Goal: Register for event/course

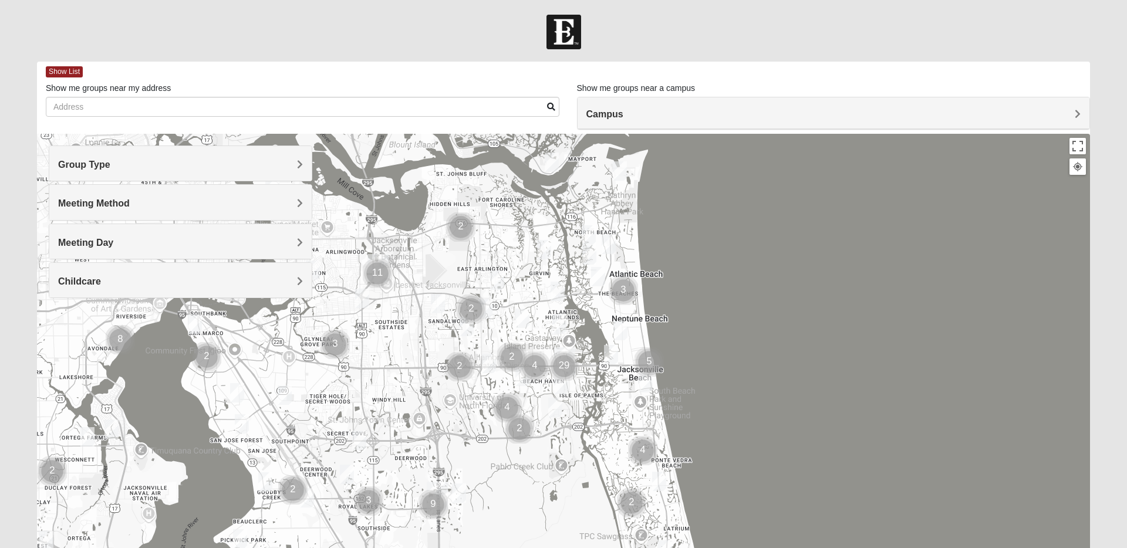
click at [157, 166] on h4 "Group Type" at bounding box center [180, 164] width 245 height 11
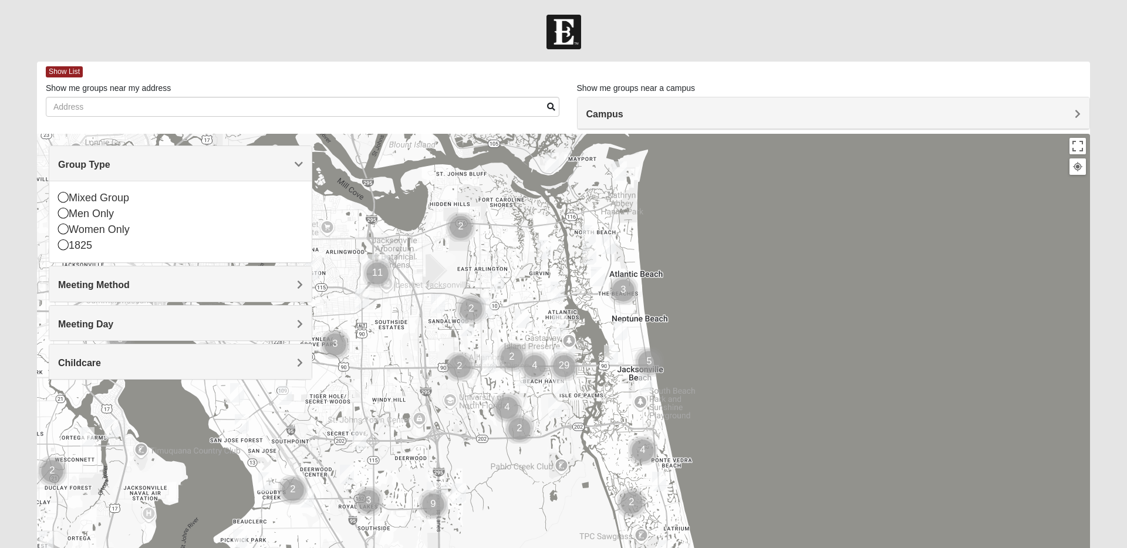
scroll to position [10, 0]
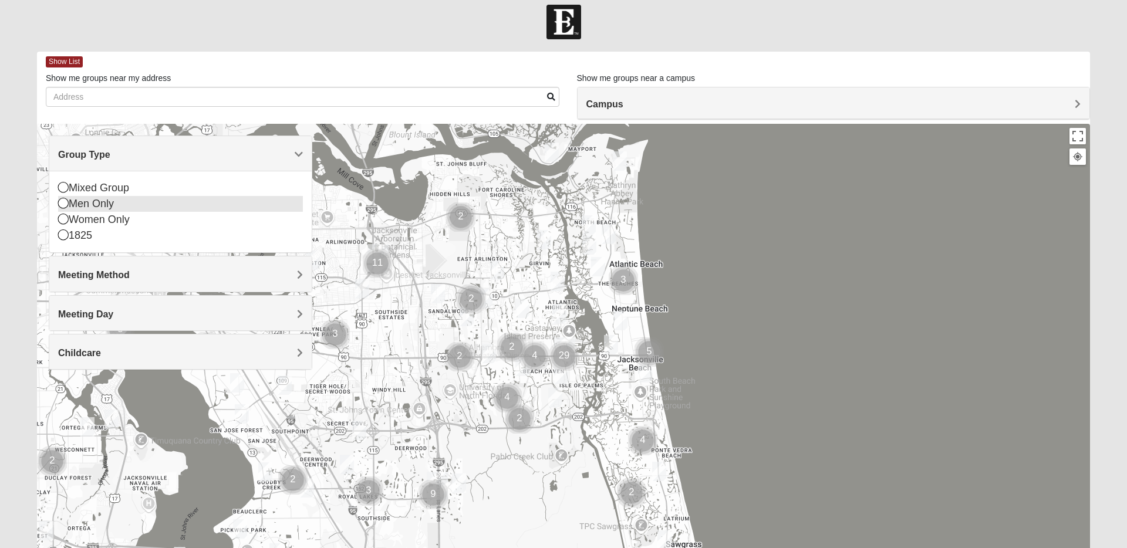
click at [93, 202] on div "Men Only" at bounding box center [180, 204] width 245 height 16
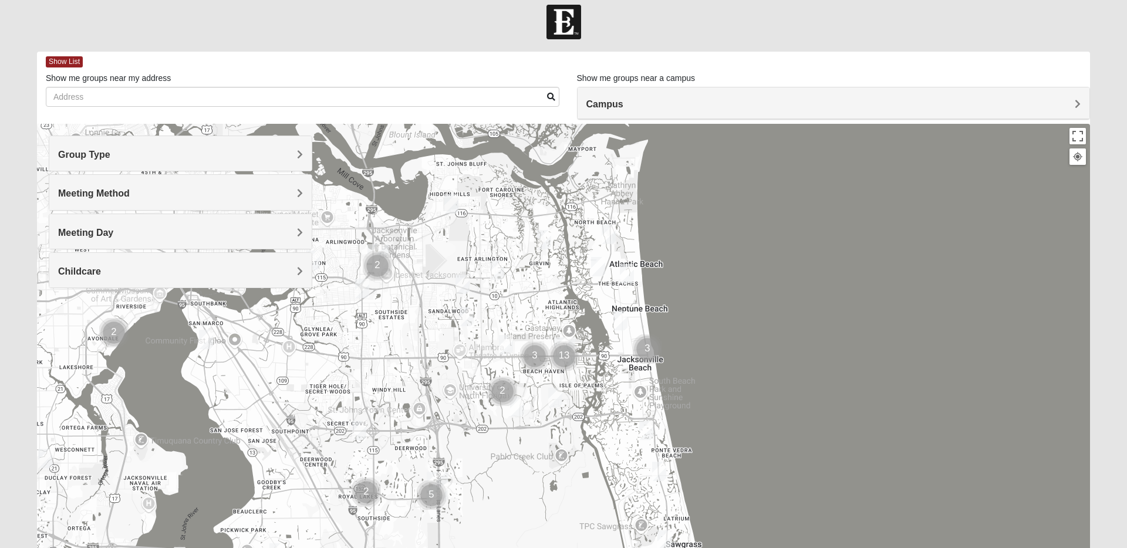
scroll to position [11, 0]
click at [106, 197] on span "Meeting Method" at bounding box center [94, 192] width 72 height 10
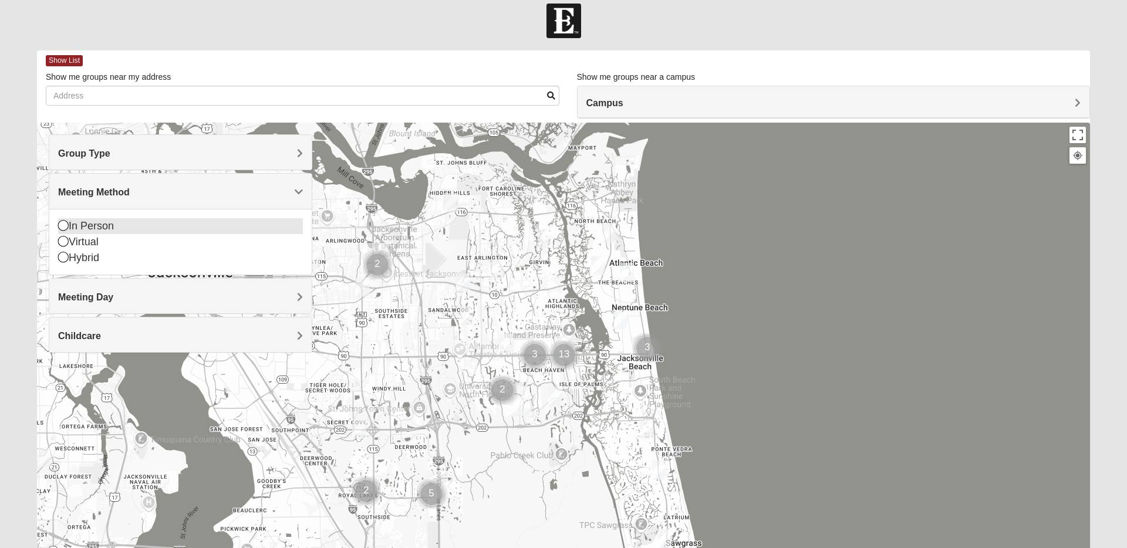
click at [100, 224] on div "In Person" at bounding box center [180, 226] width 245 height 16
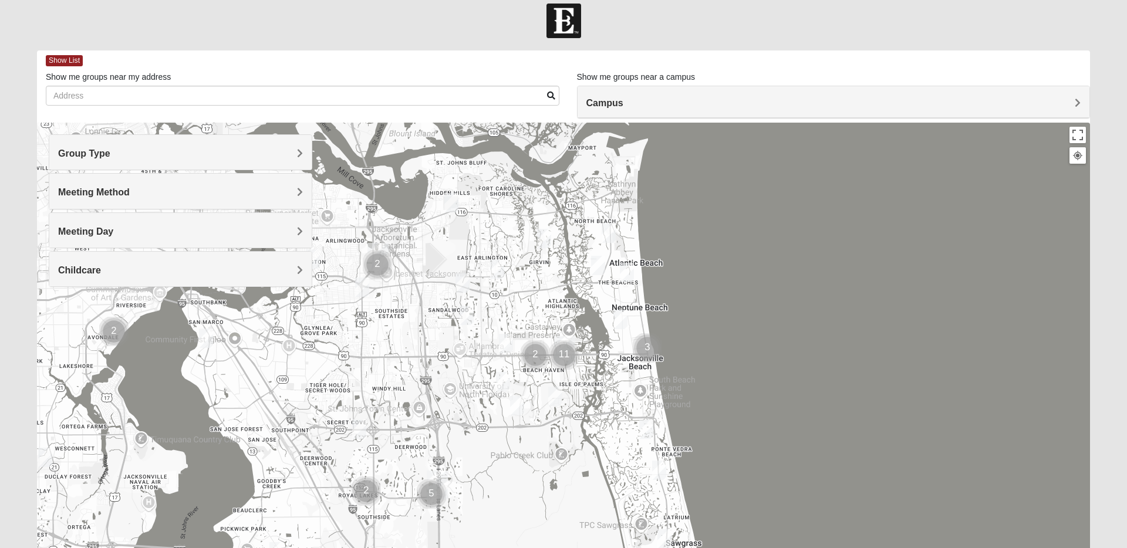
click at [99, 232] on span "Meeting Day" at bounding box center [85, 232] width 55 height 10
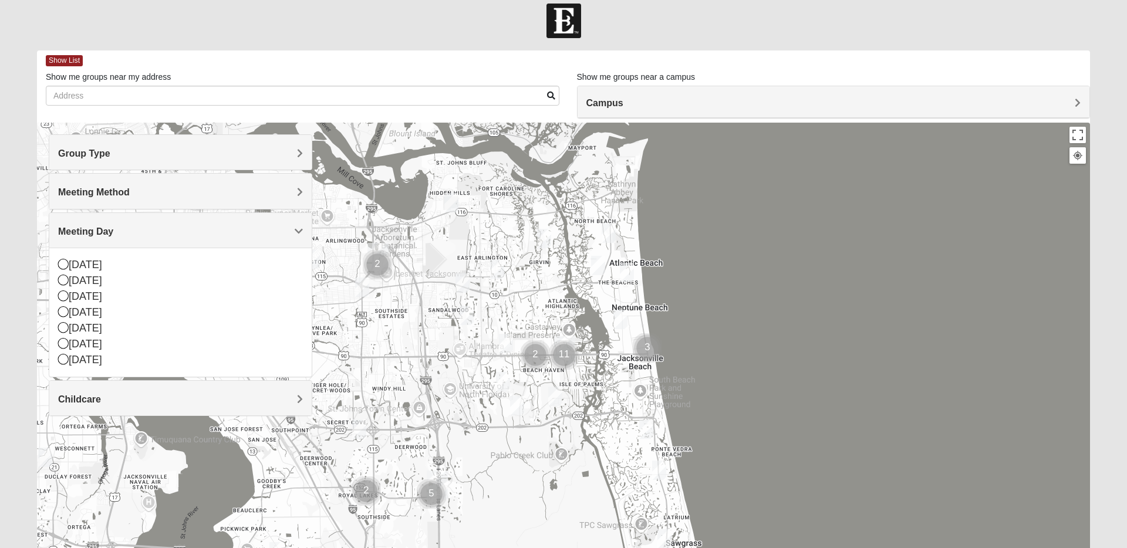
click at [99, 231] on span "Meeting Day" at bounding box center [85, 232] width 55 height 10
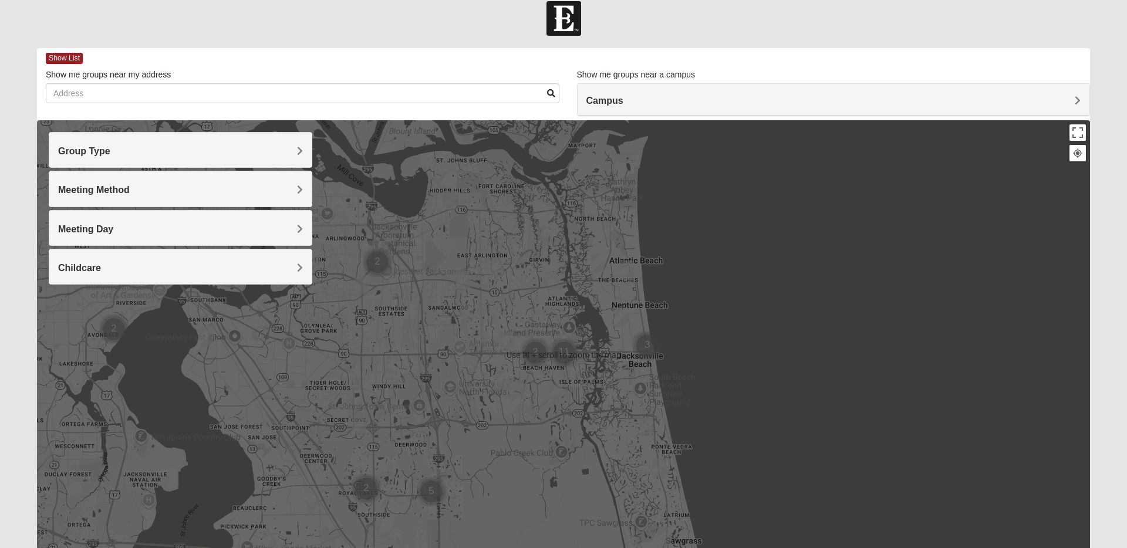
click at [631, 106] on div "Campus" at bounding box center [834, 100] width 512 height 32
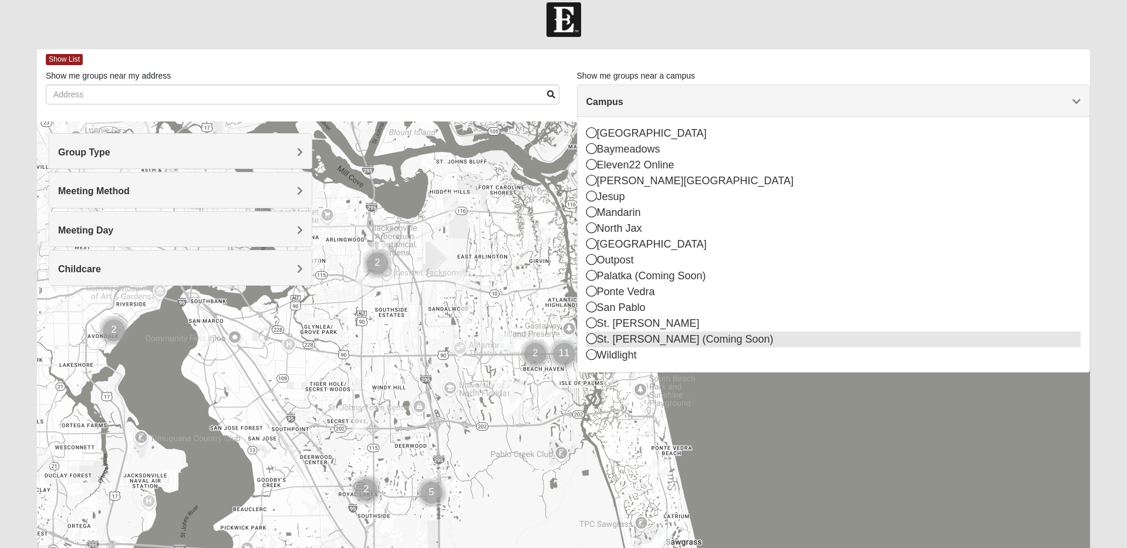
click at [594, 342] on icon at bounding box center [591, 338] width 11 height 11
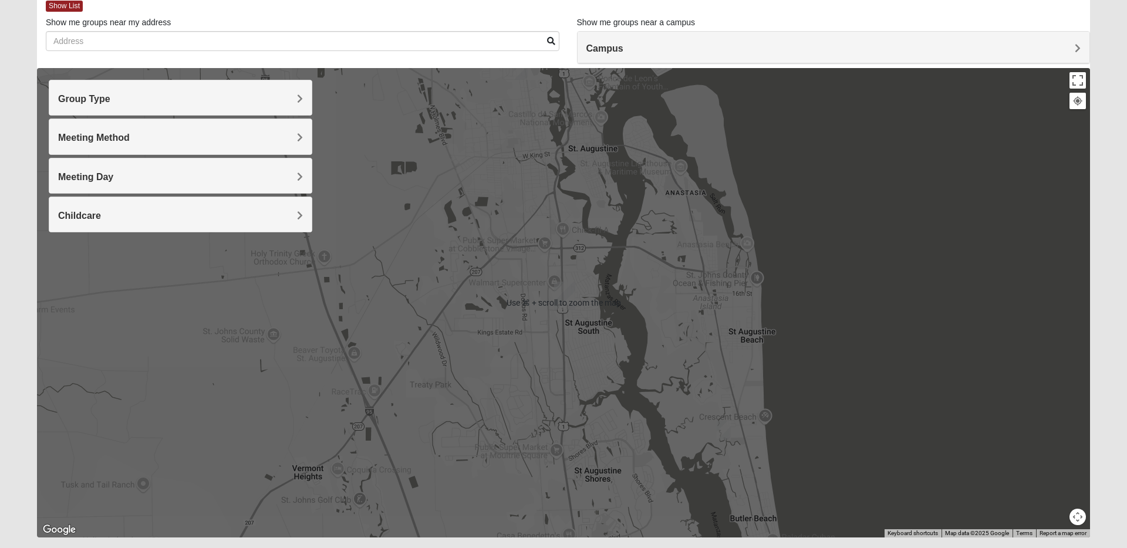
scroll to position [67, 0]
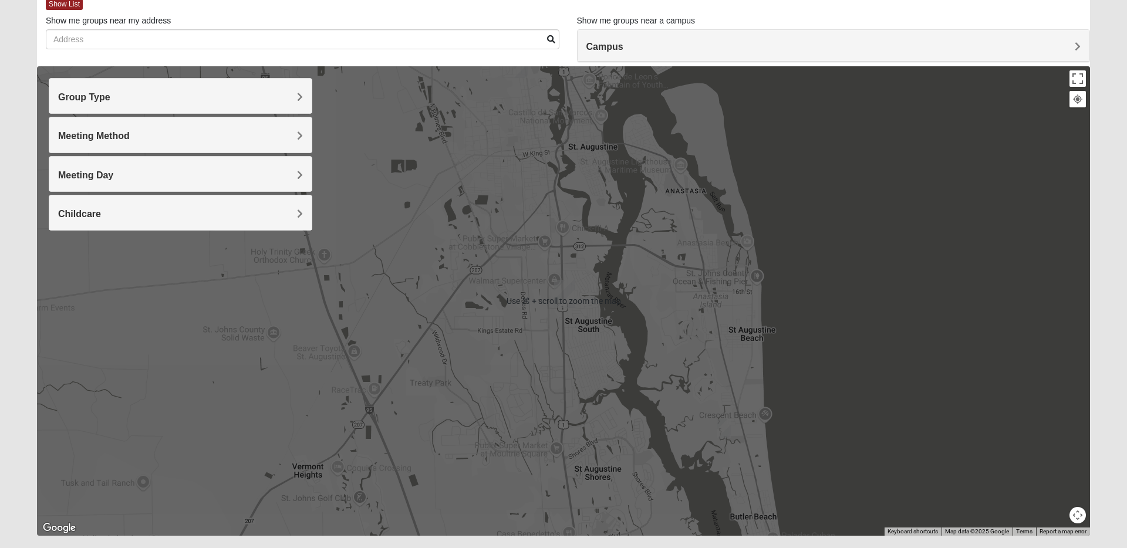
click at [723, 430] on img "Mens Day/Nettles 32080" at bounding box center [724, 428] width 14 height 19
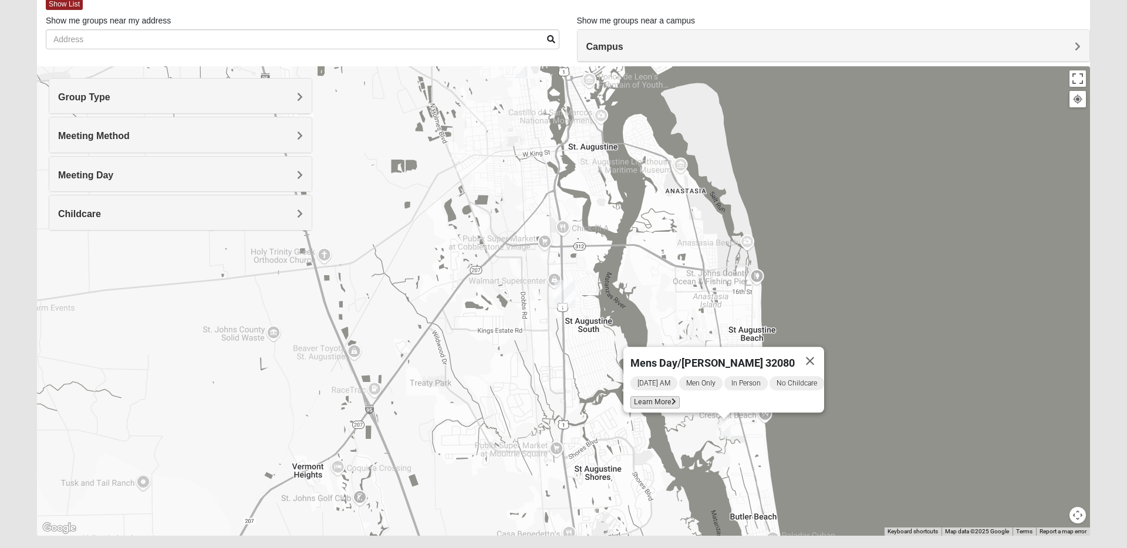
click at [657, 398] on span "Learn More" at bounding box center [654, 402] width 49 height 12
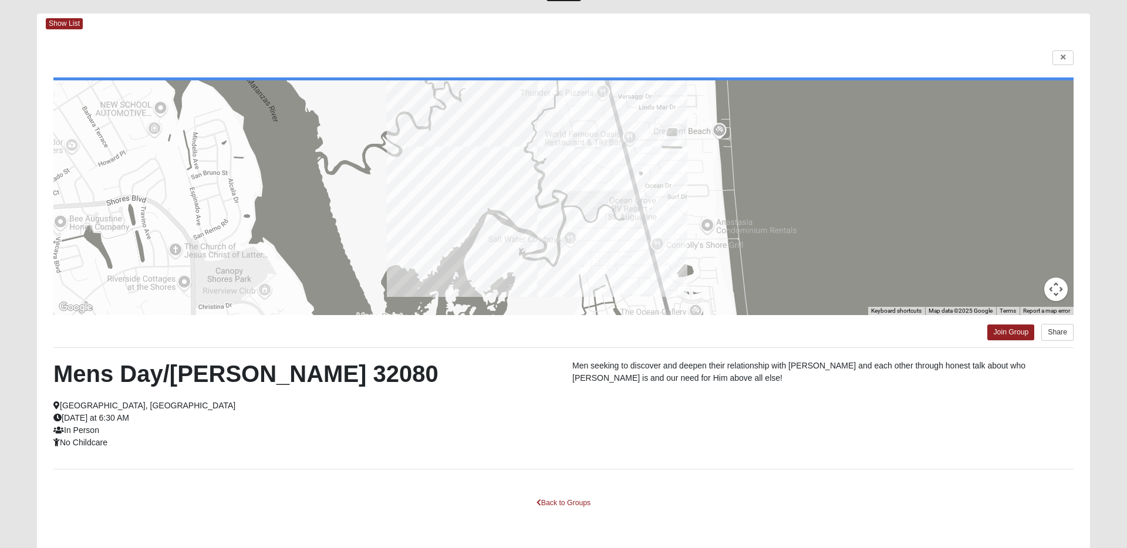
scroll to position [47, 0]
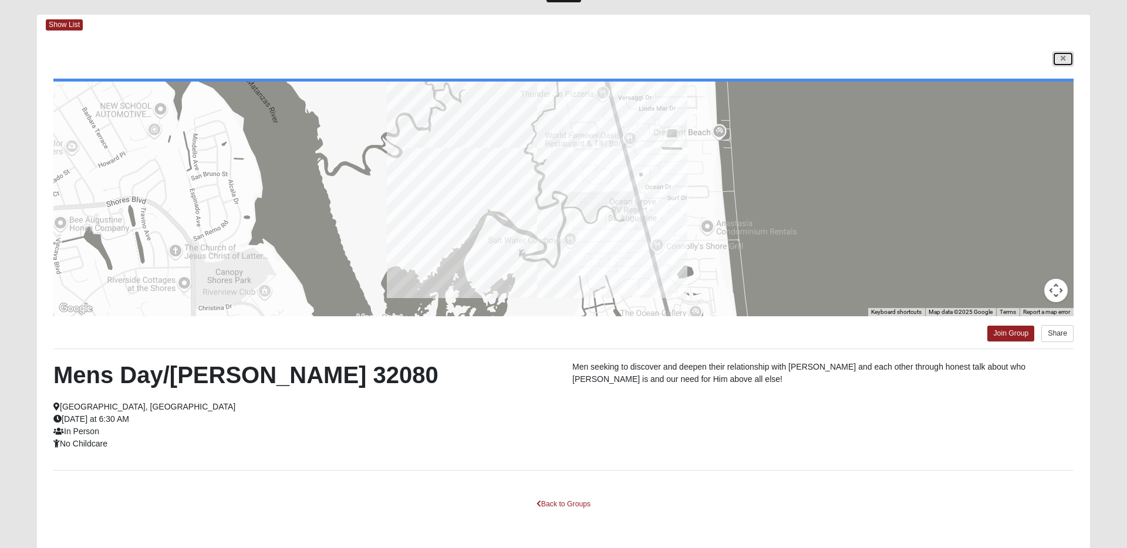
click at [1063, 62] on link at bounding box center [1062, 59] width 21 height 15
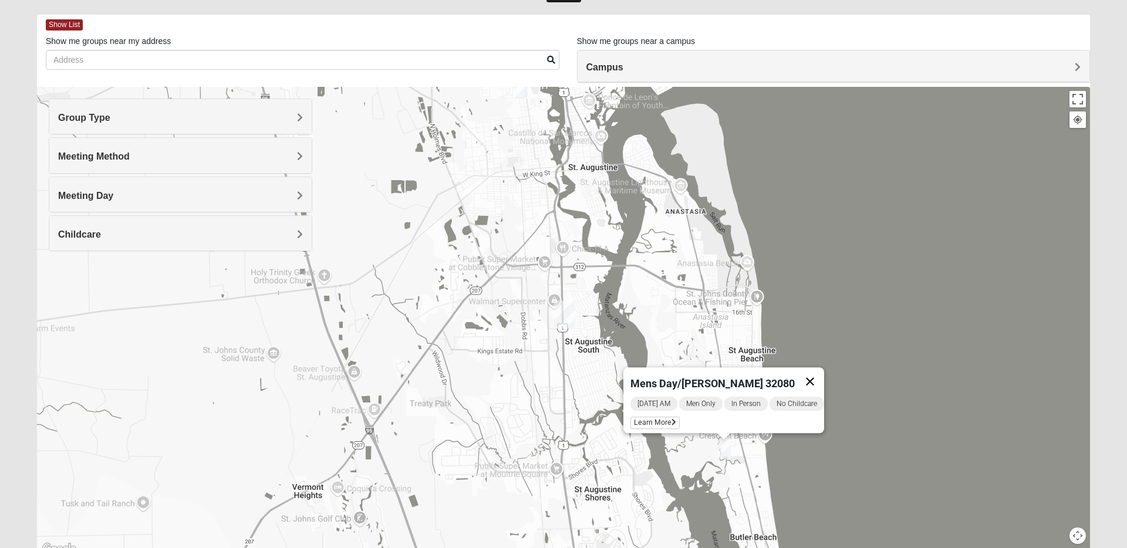
click at [819, 370] on button "Close" at bounding box center [810, 381] width 28 height 28
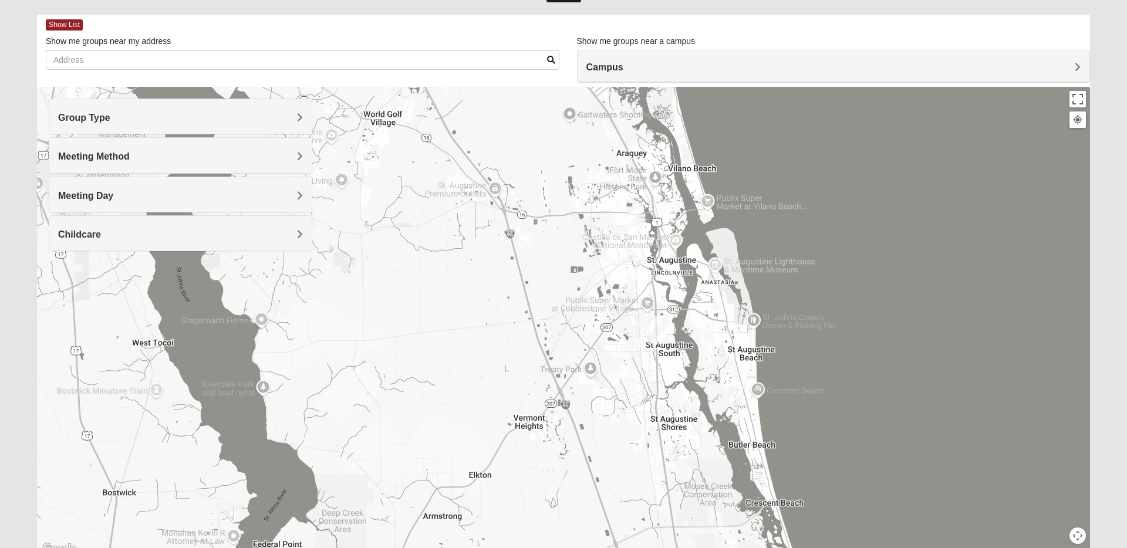
click at [661, 329] on img "St. Augustine (Coming Soon)" at bounding box center [657, 330] width 21 height 28
click at [739, 397] on img "Mens Day/Nettles 32080" at bounding box center [736, 396] width 14 height 19
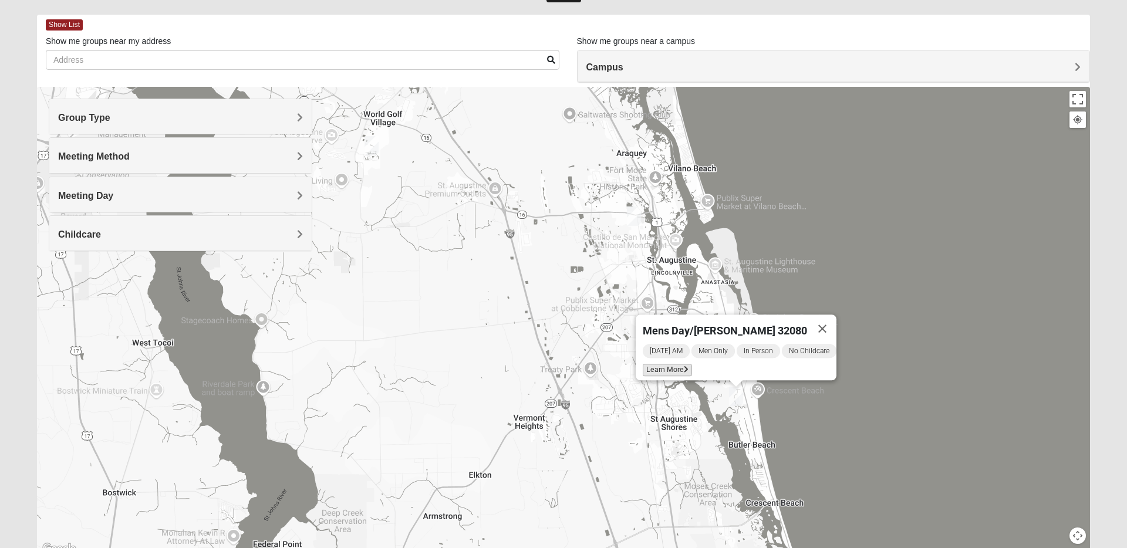
click at [653, 364] on span "Learn More" at bounding box center [667, 370] width 49 height 12
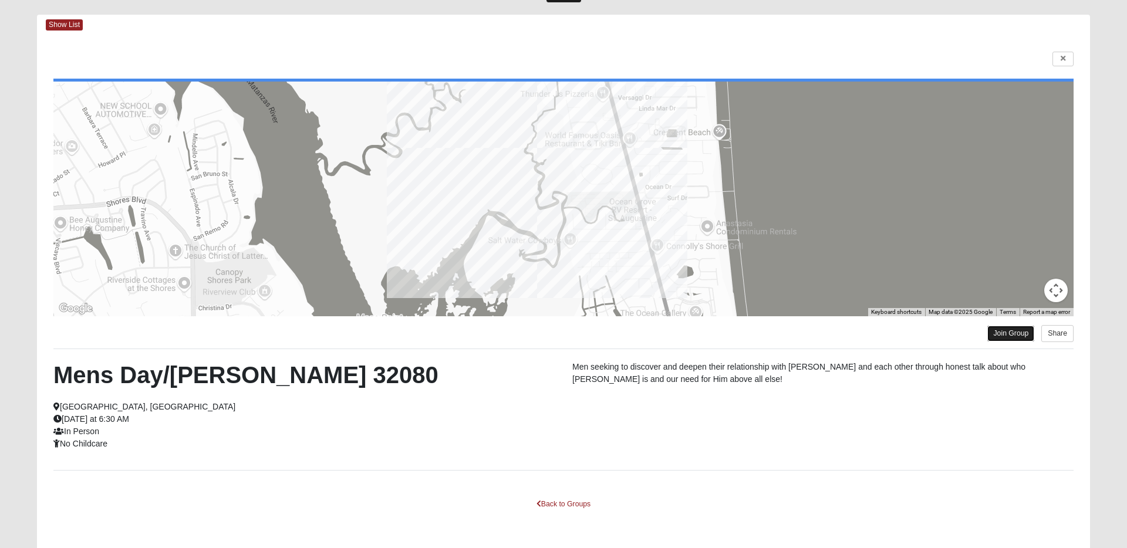
click at [1012, 335] on link "Join Group" at bounding box center [1010, 334] width 47 height 16
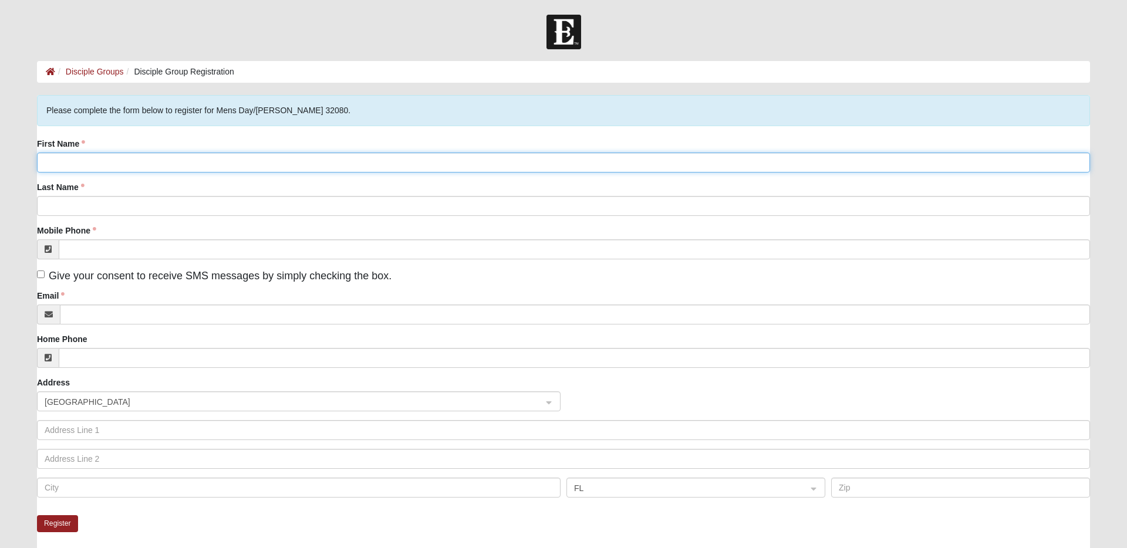
click at [204, 161] on input "First Name" at bounding box center [563, 163] width 1053 height 20
type input "Tim"
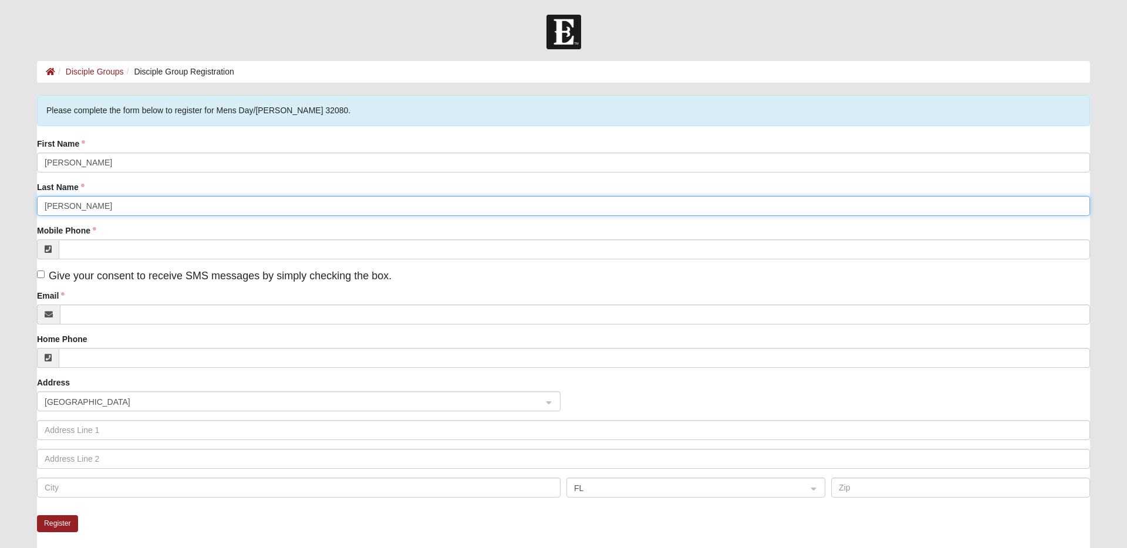
type input "Owens"
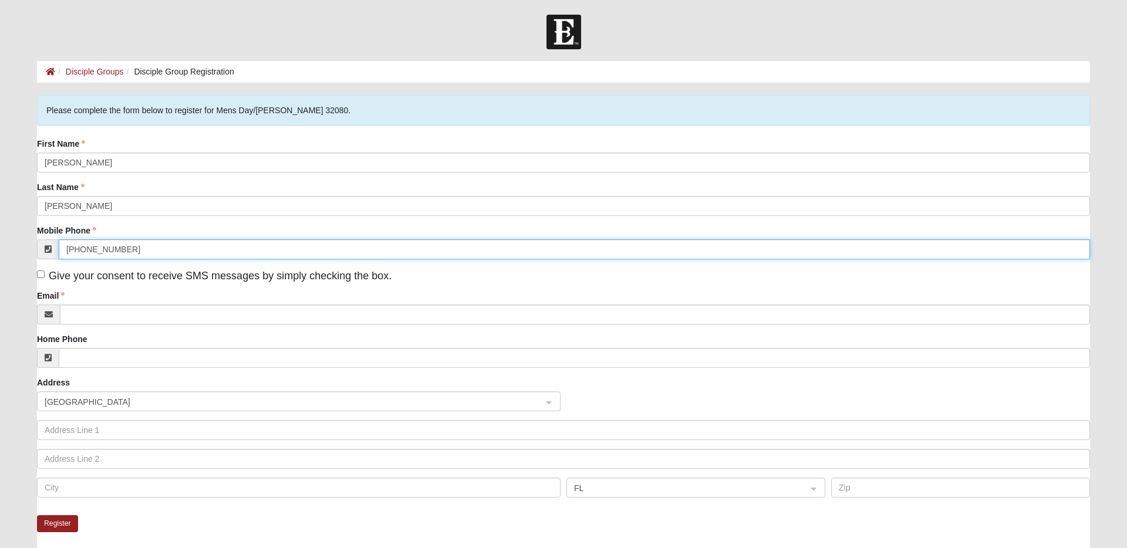
type input "(704) 530-4342"
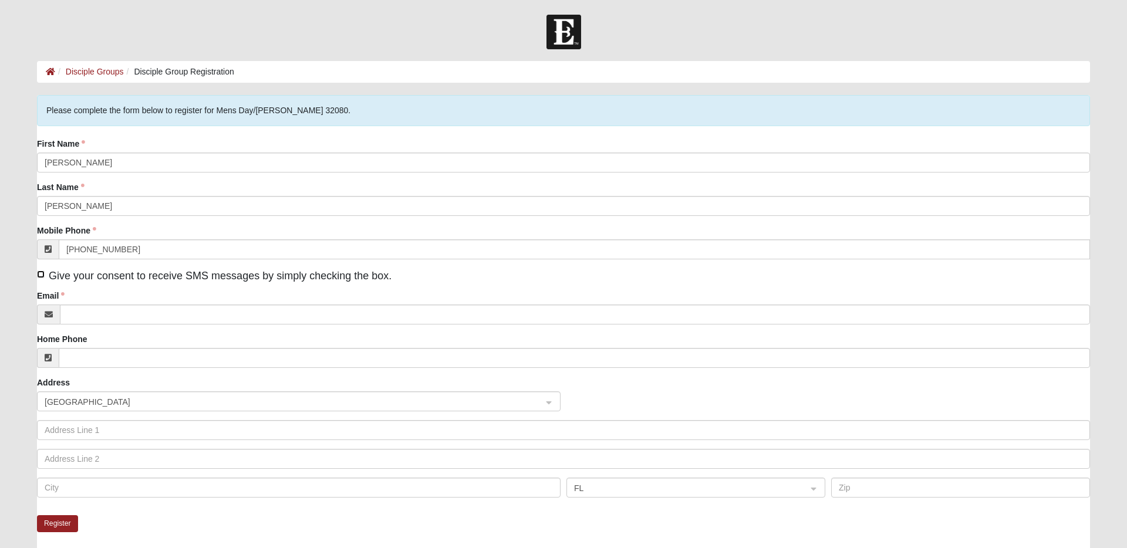
scroll to position [1, 0]
click at [41, 276] on input "Give your consent to receive SMS messages by simply checking the box." at bounding box center [41, 274] width 8 height 8
checkbox input "true"
click at [121, 317] on input "Email" at bounding box center [575, 315] width 1030 height 20
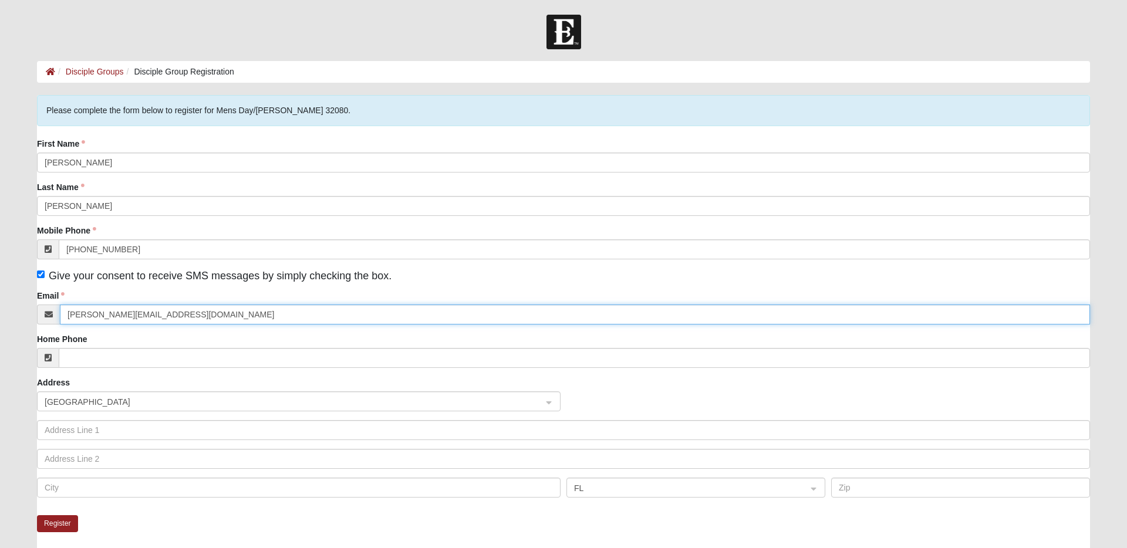
type input "tim@courtreserve.com"
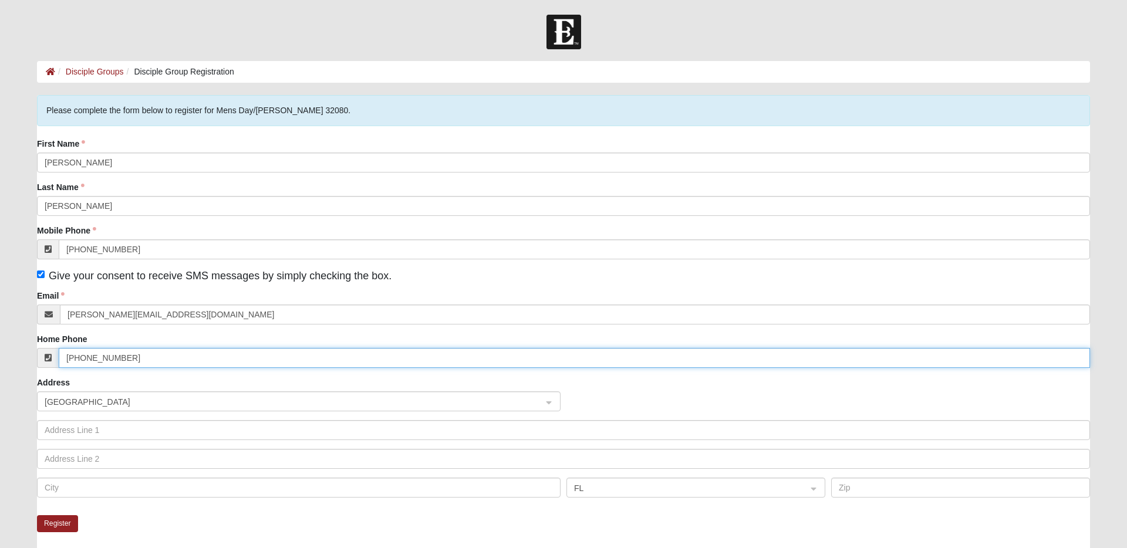
type input "(704) 530-4342"
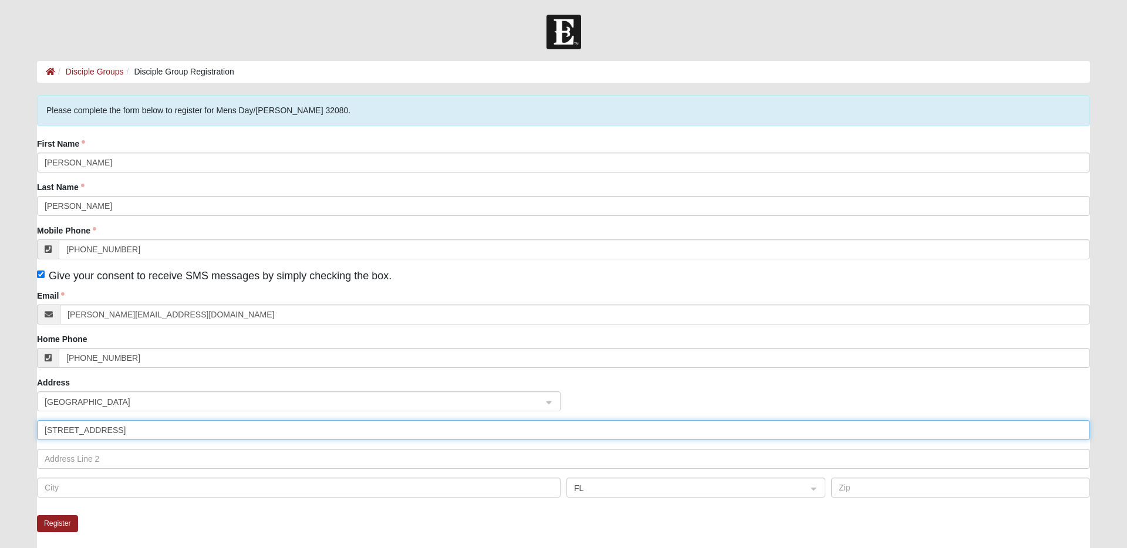
type input "5349 3rd Street"
type input "ST. Augustine"
type input "32080"
click at [59, 529] on button "Register" at bounding box center [57, 523] width 41 height 17
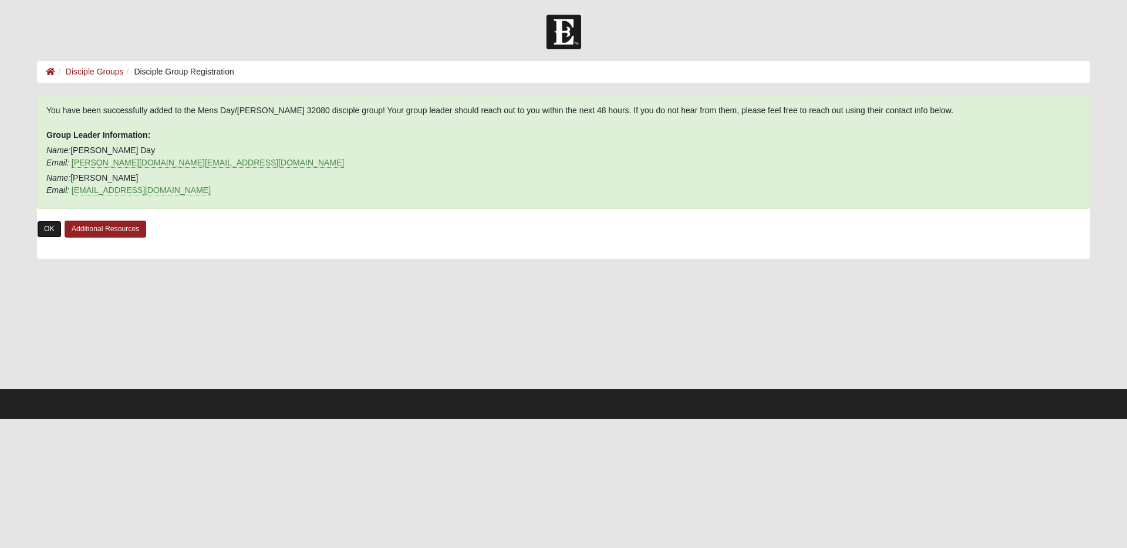
click at [49, 227] on link "OK" at bounding box center [49, 229] width 25 height 17
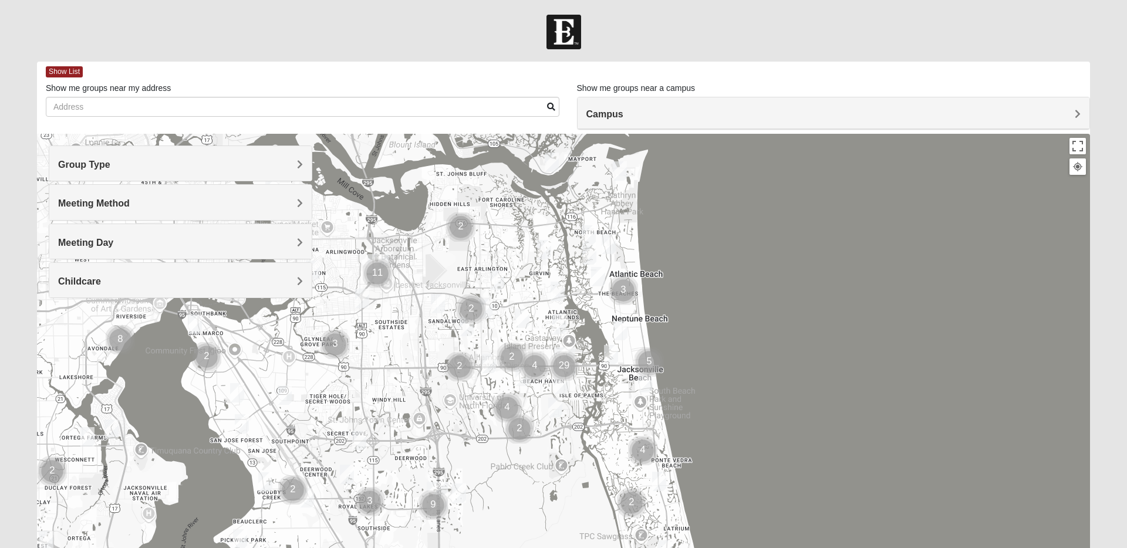
click at [134, 170] on h4 "Group Type" at bounding box center [180, 164] width 245 height 11
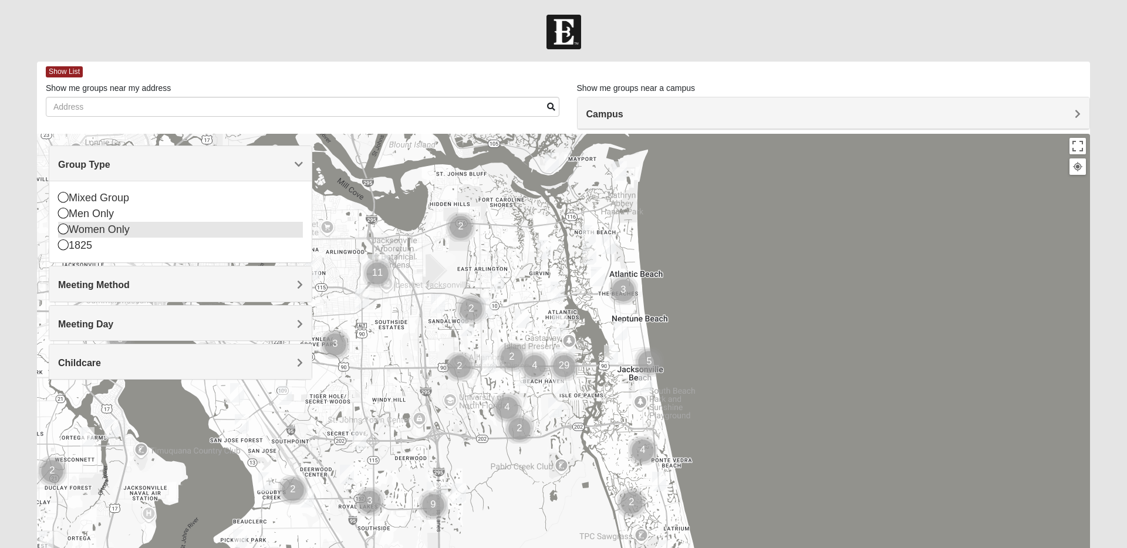
click at [98, 229] on div "Women Only" at bounding box center [180, 230] width 245 height 16
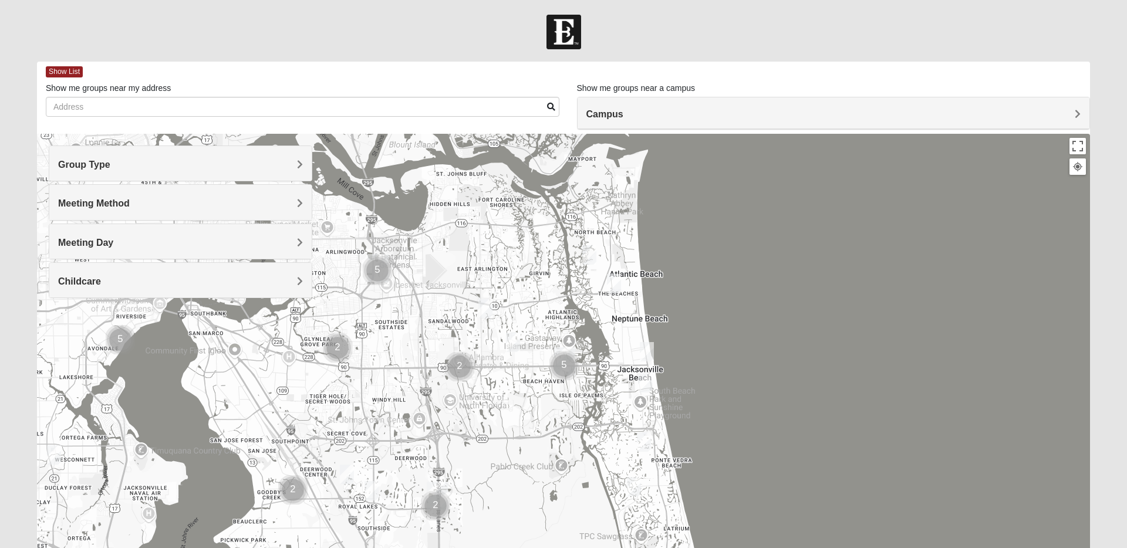
click at [106, 206] on span "Meeting Method" at bounding box center [94, 203] width 72 height 10
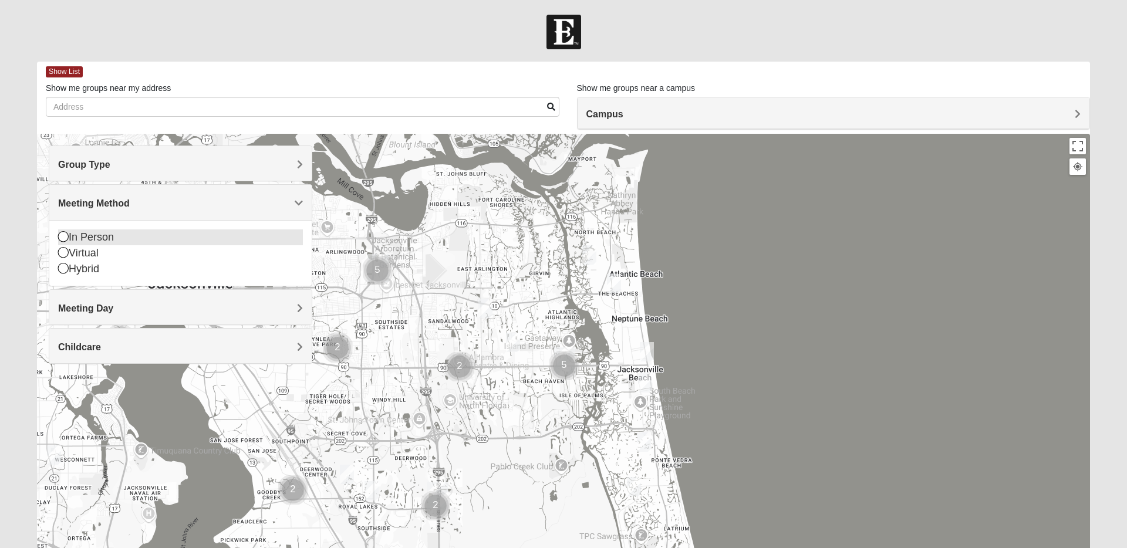
click at [90, 236] on div "In Person" at bounding box center [180, 237] width 245 height 16
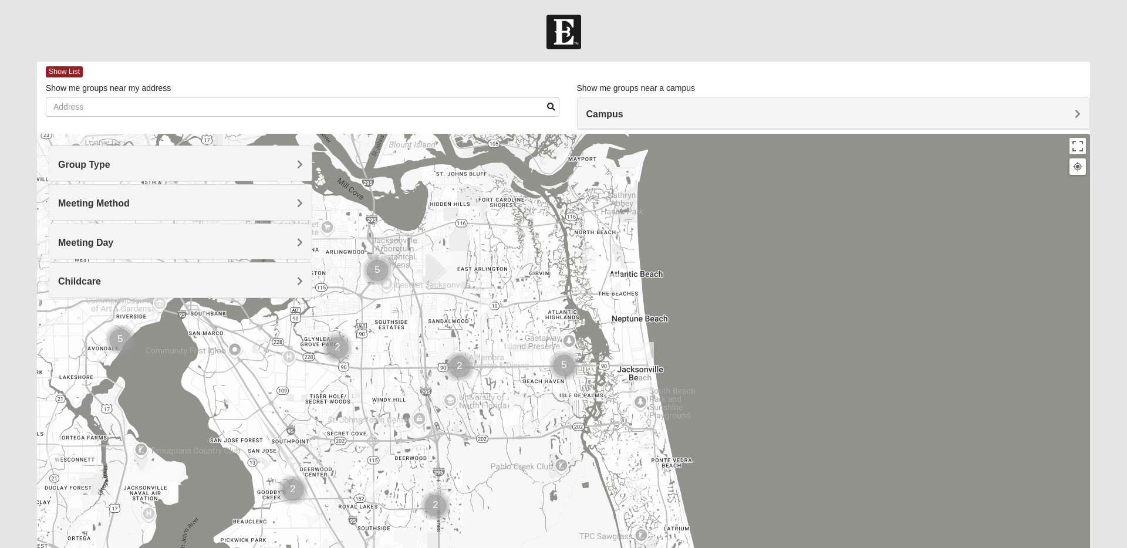
click at [622, 116] on span "Campus" at bounding box center [604, 114] width 37 height 10
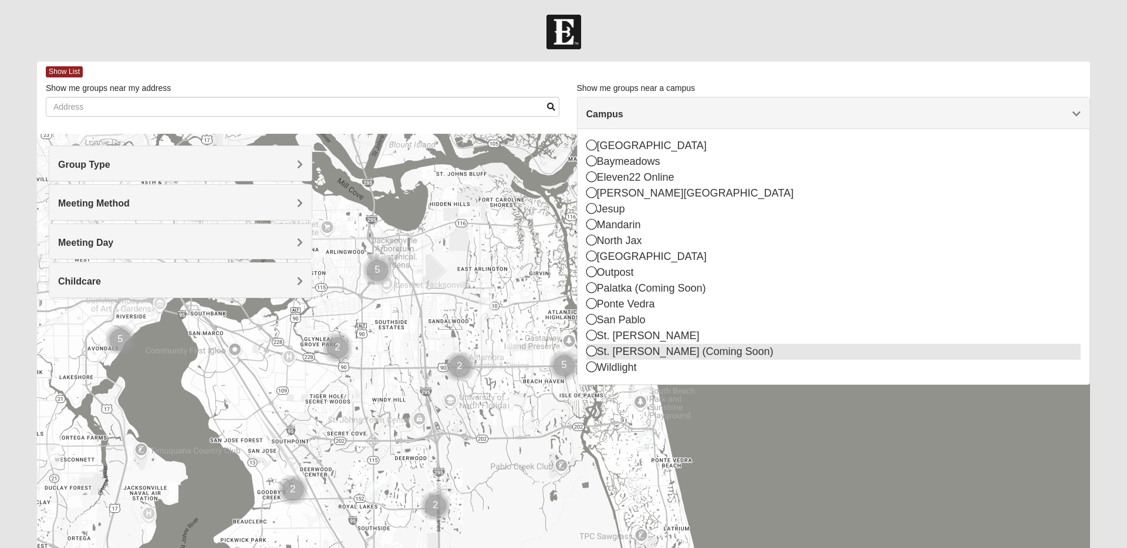
click at [619, 352] on div "St. [PERSON_NAME] (Coming Soon)" at bounding box center [833, 352] width 495 height 16
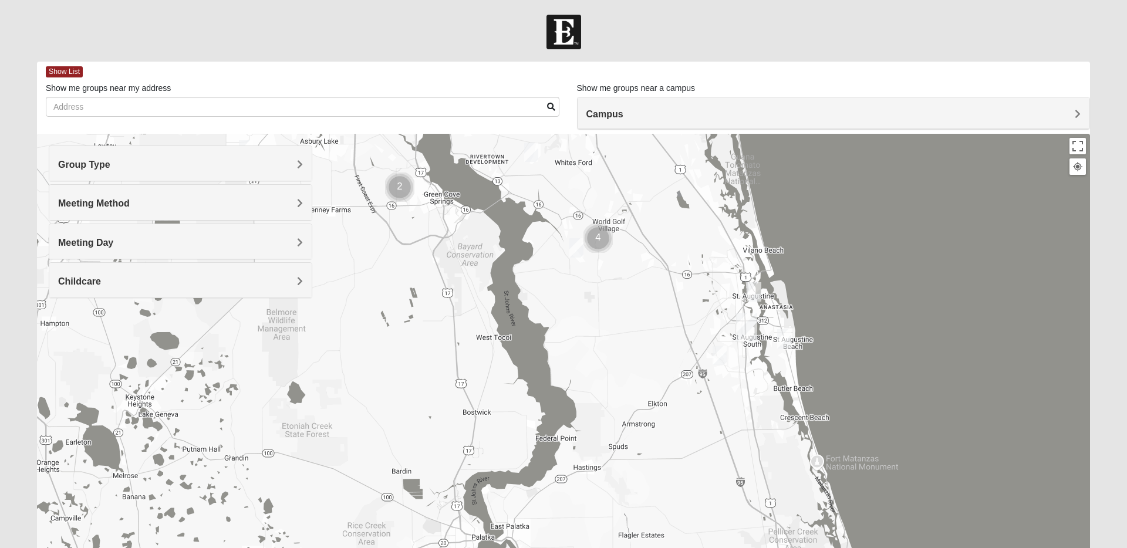
click at [784, 339] on img "Womens Cannata 32080" at bounding box center [784, 338] width 14 height 19
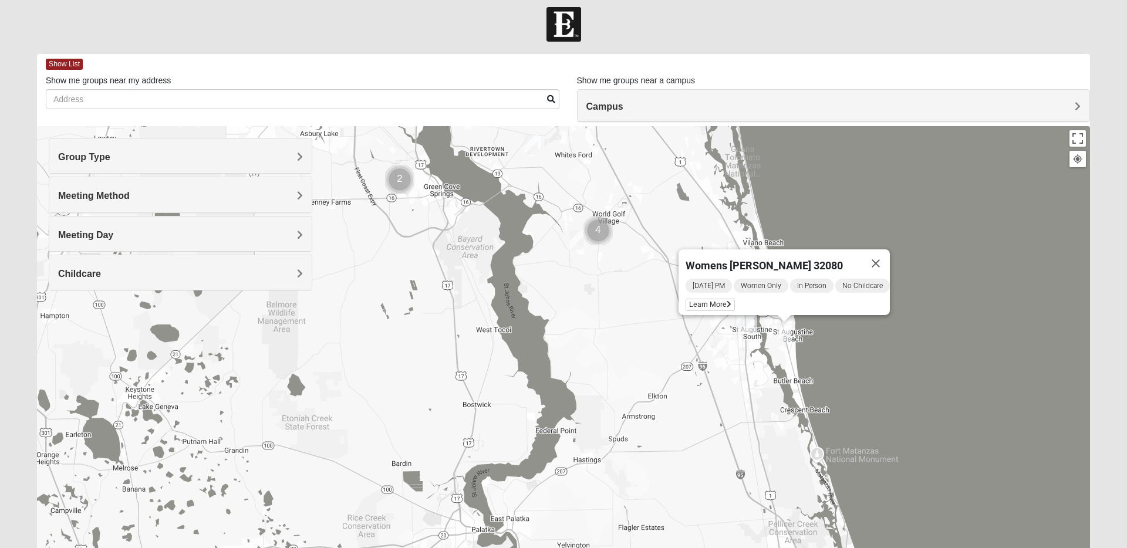
scroll to position [11, 0]
